Goal: Complete application form

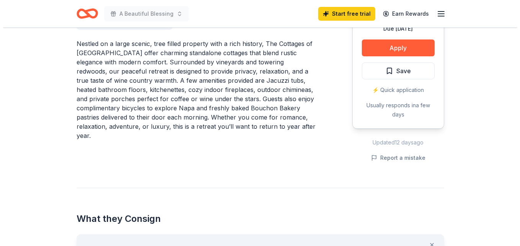
scroll to position [191, 0]
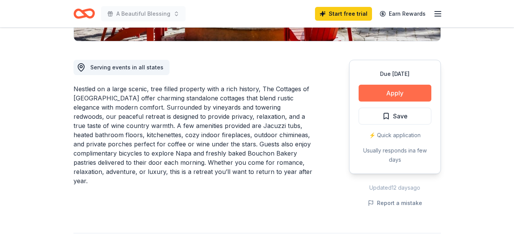
click at [387, 91] on button "Apply" at bounding box center [395, 93] width 73 height 17
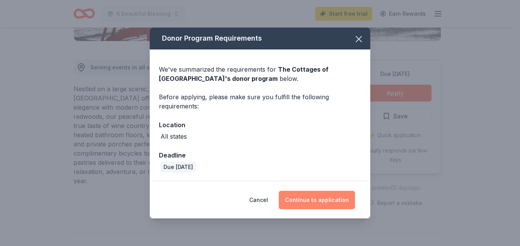
click at [330, 199] on button "Continue to application" at bounding box center [317, 200] width 76 height 18
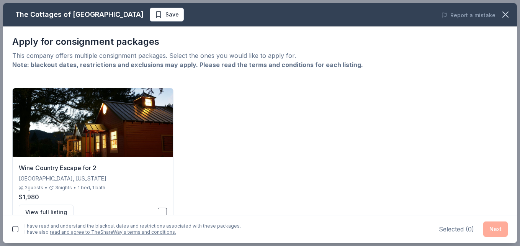
scroll to position [21, 0]
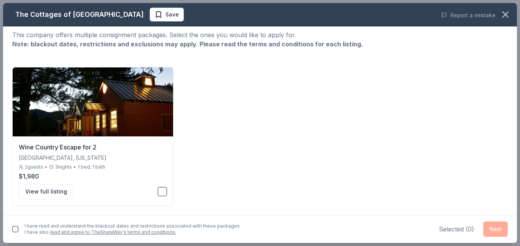
click at [11, 227] on div "I have read and understand the blackout dates and restrictions associated with …" at bounding box center [260, 229] width 514 height 28
click at [17, 229] on button "button" at bounding box center [15, 229] width 6 height 6
click at [161, 192] on button "button" at bounding box center [162, 191] width 9 height 9
click at [495, 229] on button "Next" at bounding box center [495, 228] width 24 height 15
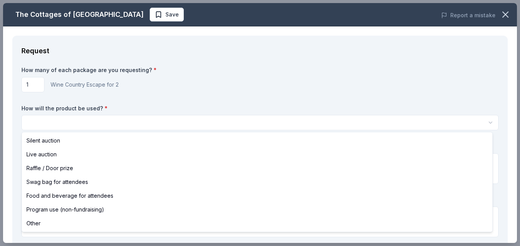
scroll to position [0, 0]
click at [41, 118] on html "A Beautiful Blessing Save Apply Due [DATE] Share The Cottages of [GEOGRAPHIC_DA…" at bounding box center [260, 123] width 520 height 246
click at [47, 119] on html "A Beautiful Blessing Save Apply Due [DATE] Share The Cottages of [GEOGRAPHIC_DA…" at bounding box center [260, 123] width 520 height 246
select select "other"
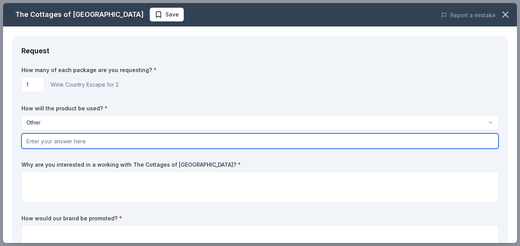
click at [56, 141] on input "text" at bounding box center [259, 140] width 477 height 15
